Goal: Check status: Check status

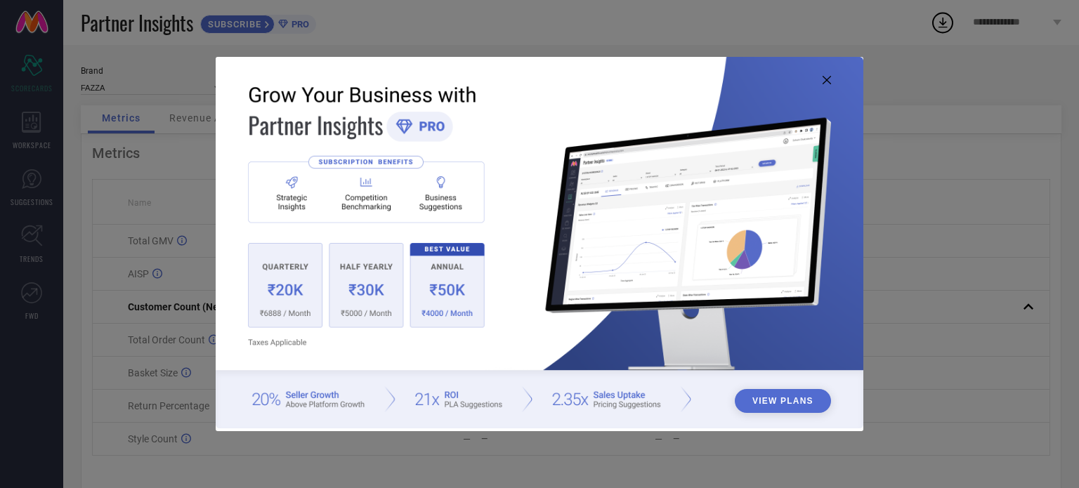
click at [827, 77] on icon at bounding box center [827, 80] width 8 height 8
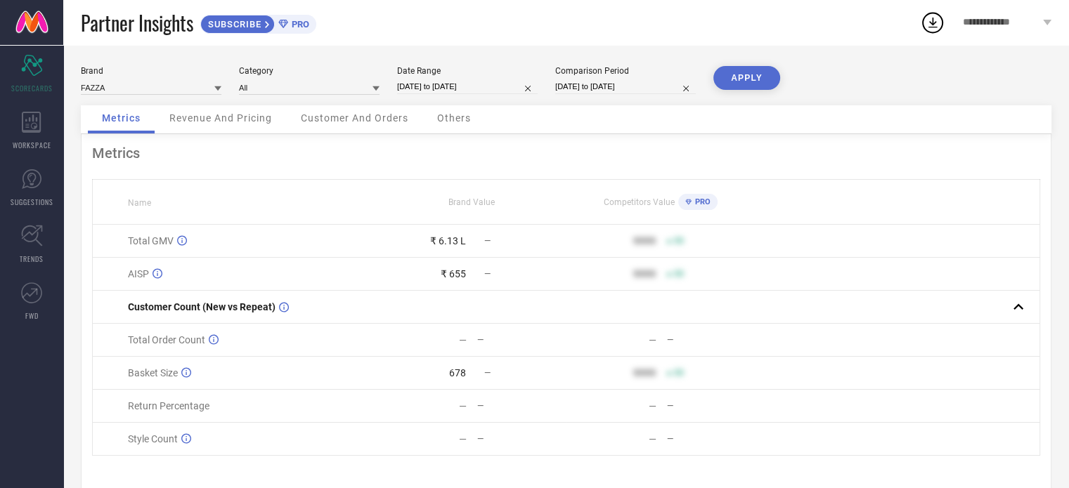
select select "7"
select select "2025"
select select "8"
select select "2025"
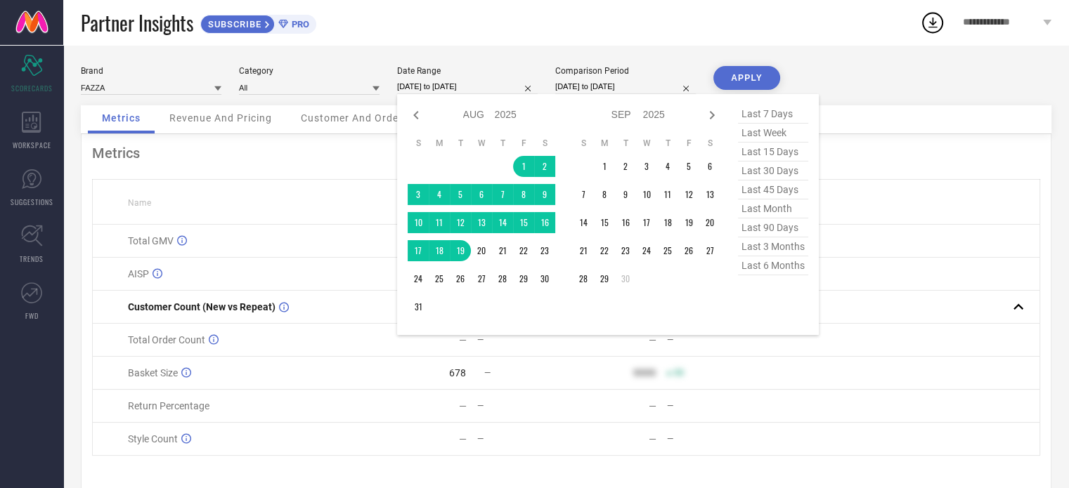
click at [430, 91] on input "[DATE] to [DATE]" at bounding box center [467, 86] width 141 height 15
click at [774, 209] on span "last month" at bounding box center [773, 209] width 70 height 19
type input "[DATE] to [DATE]"
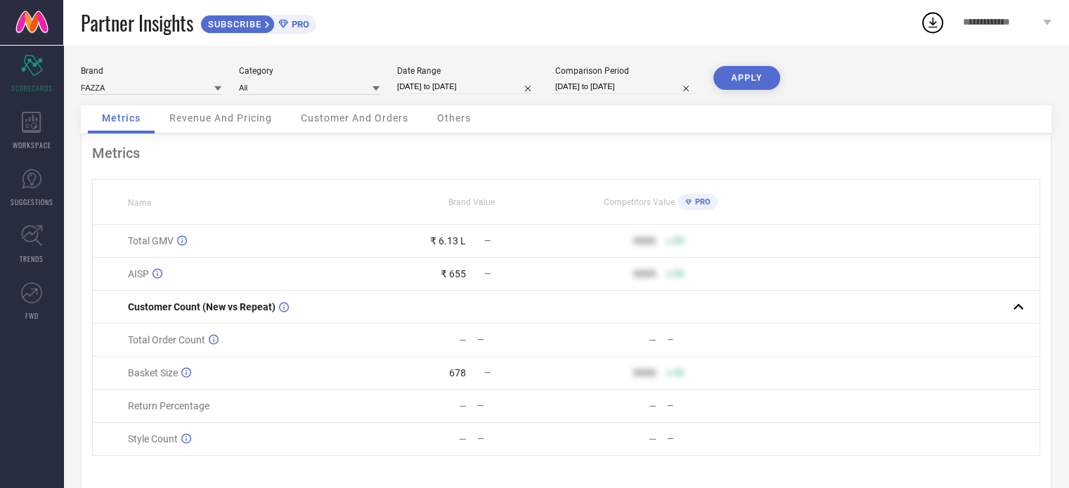
click at [729, 78] on button "APPLY" at bounding box center [746, 78] width 67 height 24
click at [244, 112] on div "Revenue And Pricing" at bounding box center [220, 119] width 131 height 28
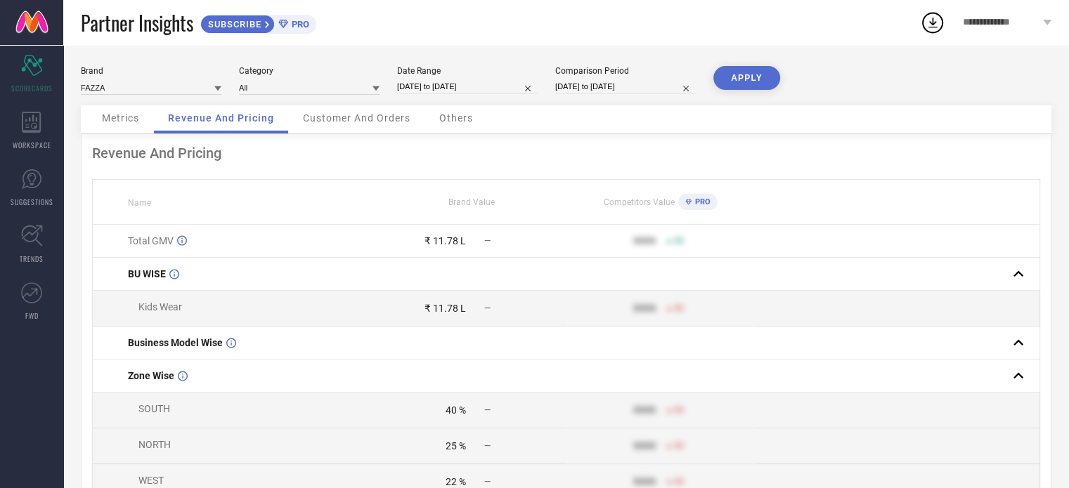
click at [346, 117] on span "Customer And Orders" at bounding box center [357, 117] width 108 height 11
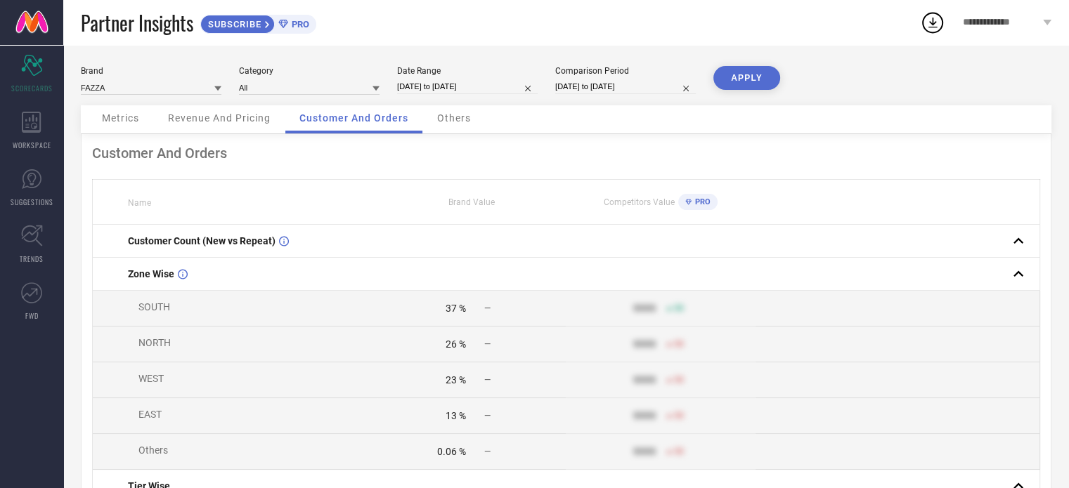
click at [463, 125] on div "Others" at bounding box center [454, 119] width 62 height 28
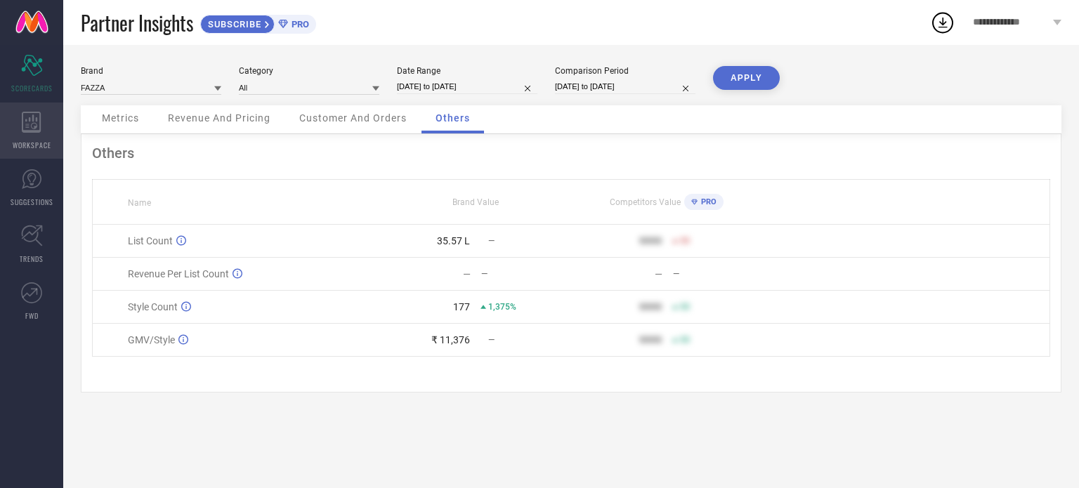
click at [21, 153] on div "WORKSPACE" at bounding box center [31, 131] width 63 height 56
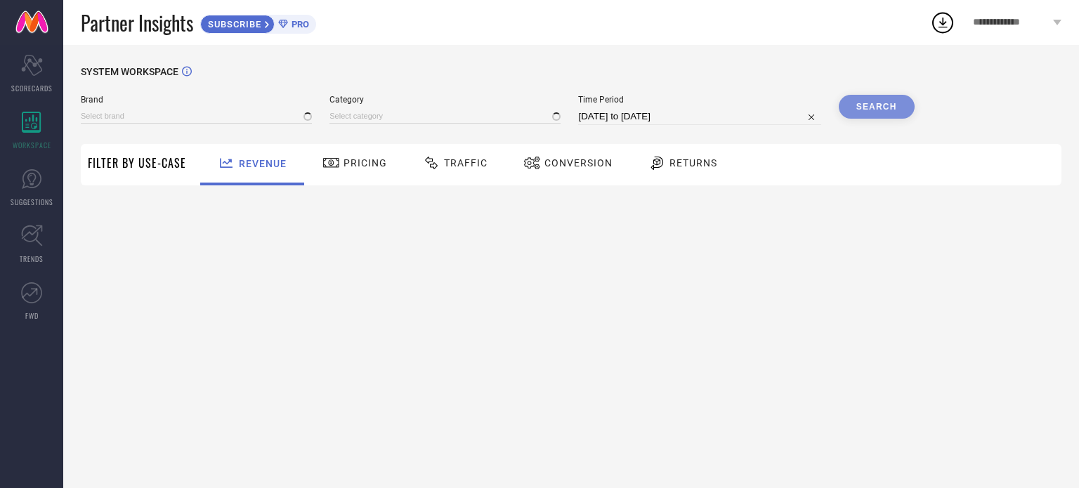
type input "FAZZA"
type input "All"
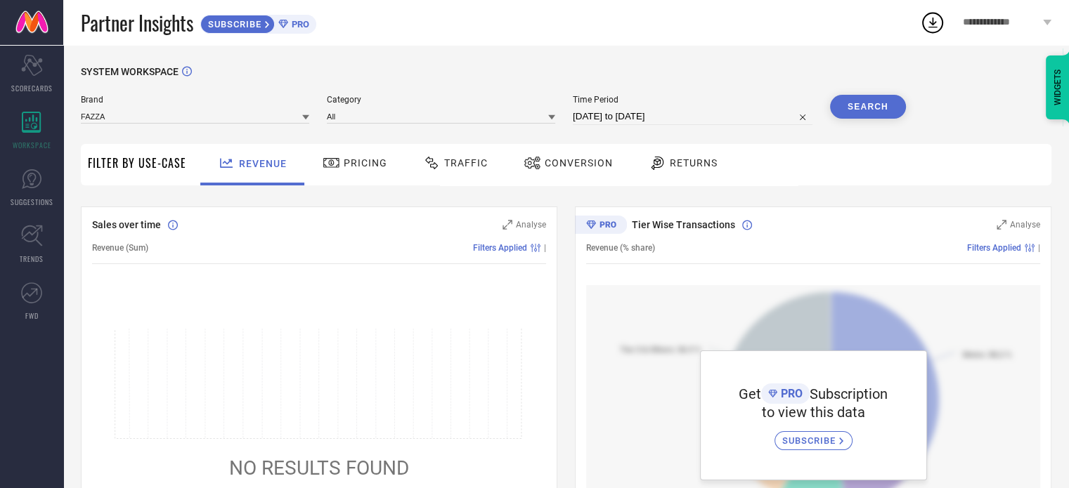
click at [367, 183] on div "Pricing" at bounding box center [355, 164] width 100 height 41
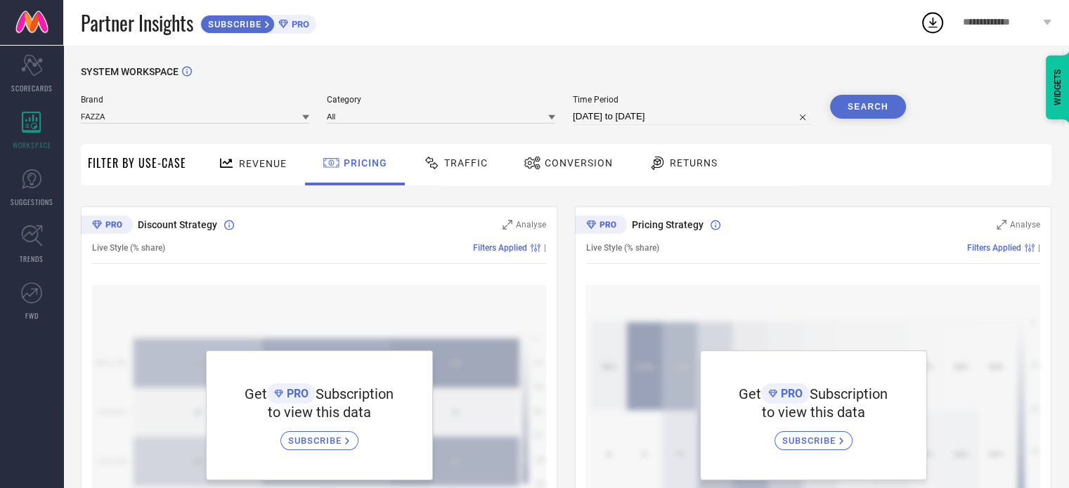
click at [441, 182] on div "Traffic" at bounding box center [455, 164] width 100 height 41
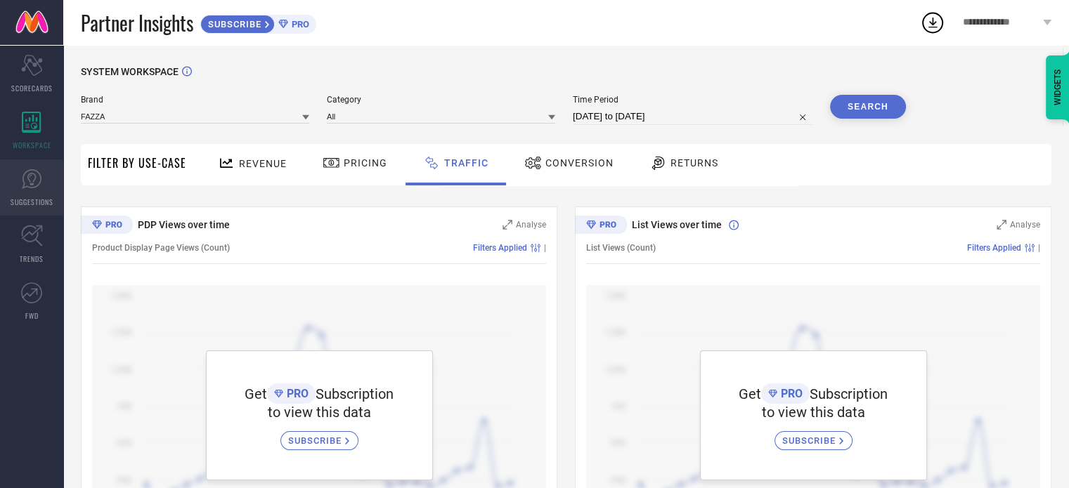
click at [31, 199] on span "SUGGESTIONS" at bounding box center [32, 202] width 43 height 11
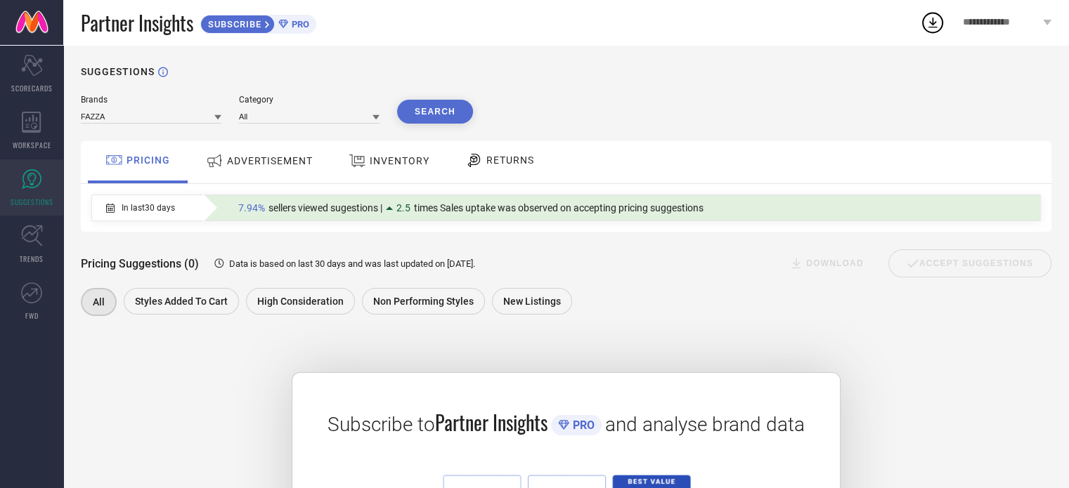
click at [265, 145] on div "ADVERTISEMENT" at bounding box center [259, 162] width 142 height 42
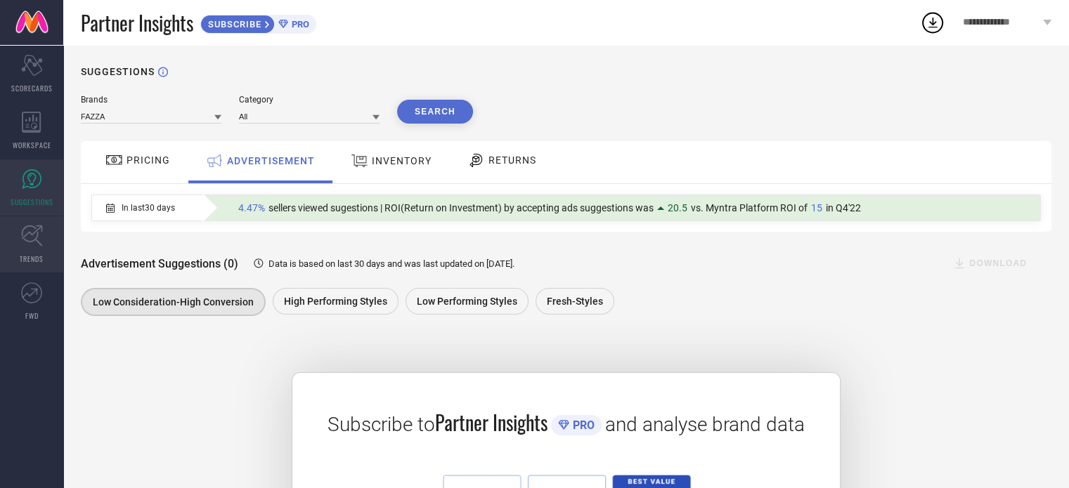
click at [28, 244] on icon at bounding box center [32, 236] width 22 height 22
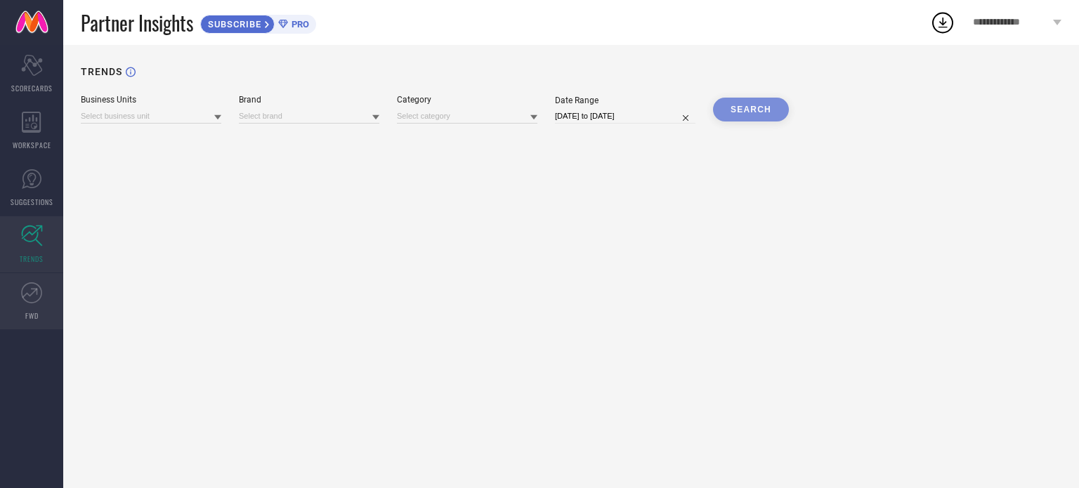
click at [23, 299] on icon at bounding box center [31, 292] width 21 height 21
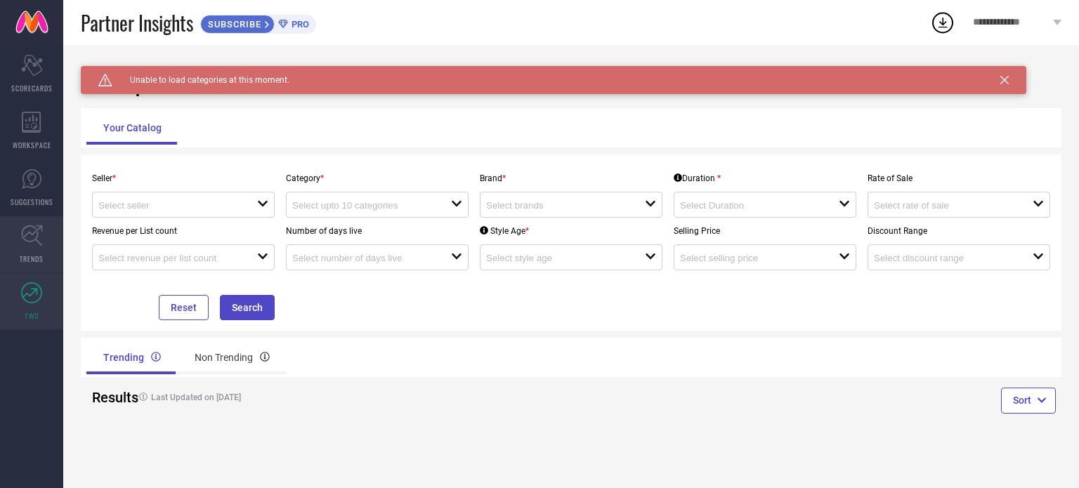
click at [48, 236] on link "TRENDS" at bounding box center [31, 244] width 63 height 56
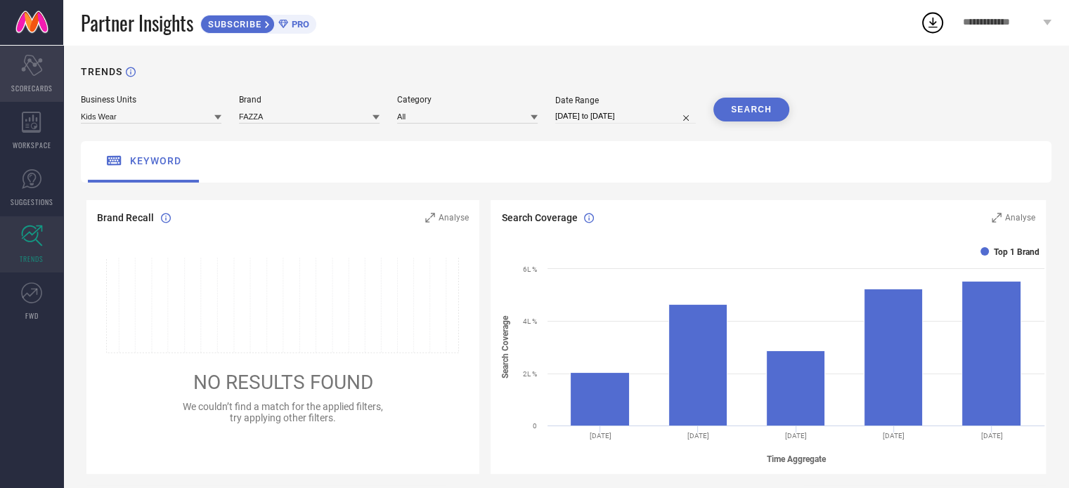
click at [0, 70] on div "Scorecard SCORECARDS" at bounding box center [31, 74] width 63 height 56
